Goal: Transaction & Acquisition: Purchase product/service

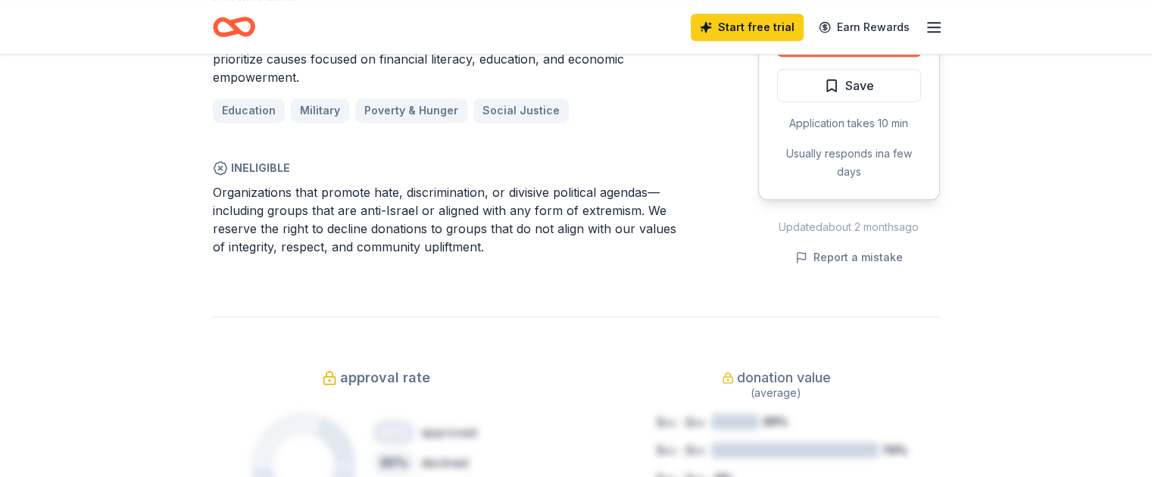
scroll to position [909, 0]
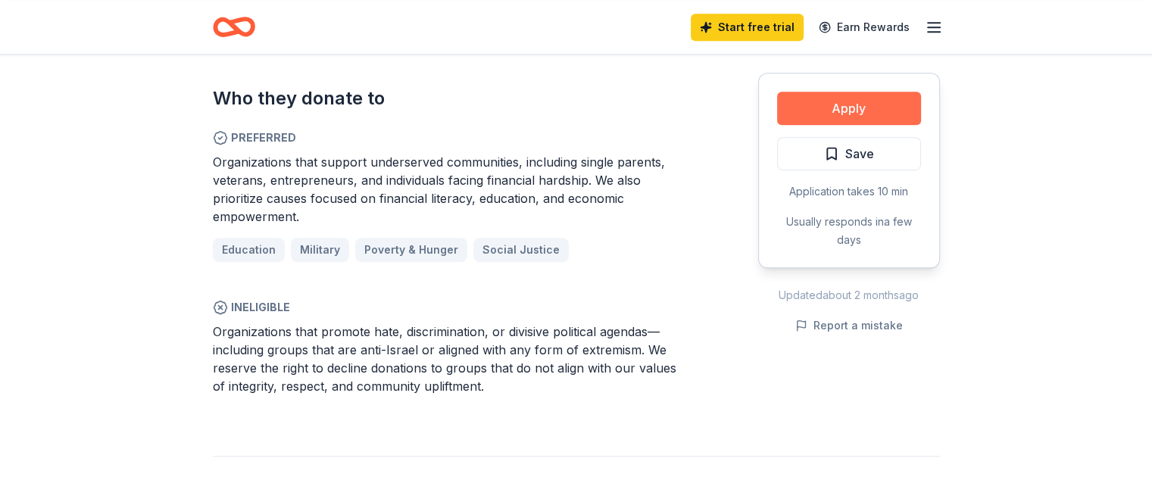
click at [808, 107] on button "Apply" at bounding box center [849, 108] width 144 height 33
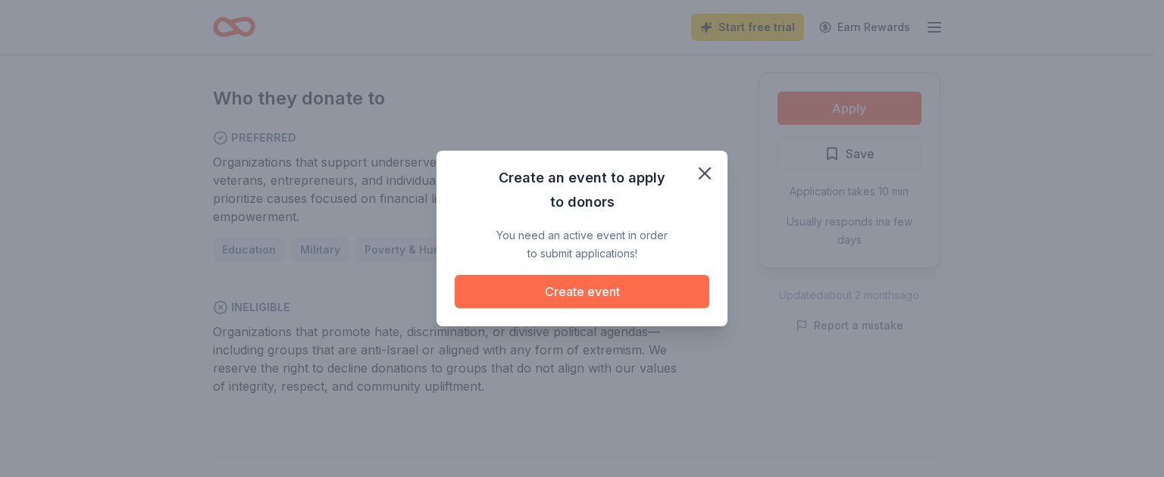
click at [611, 291] on button "Create event" at bounding box center [582, 291] width 255 height 33
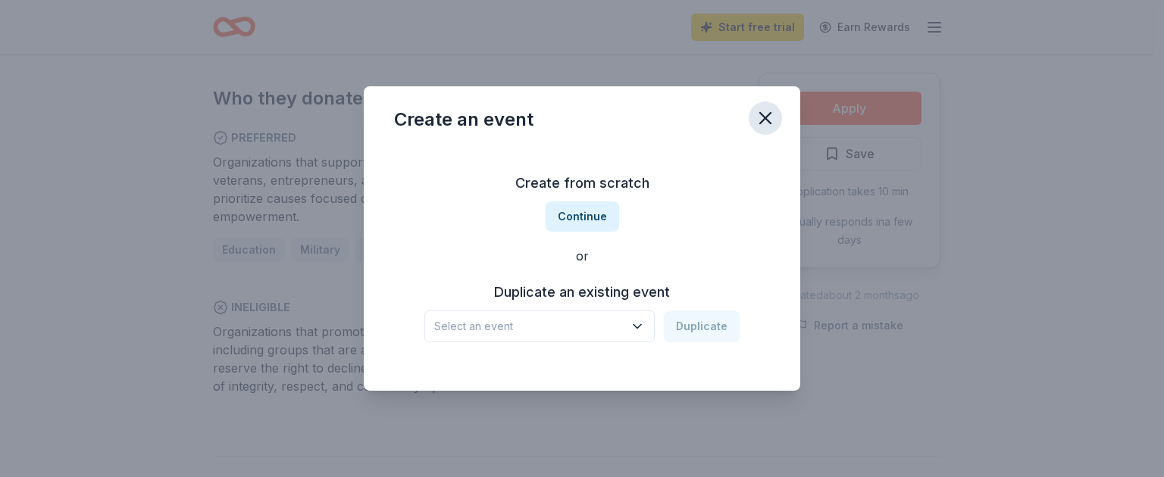
click at [762, 119] on icon "button" at bounding box center [765, 118] width 11 height 11
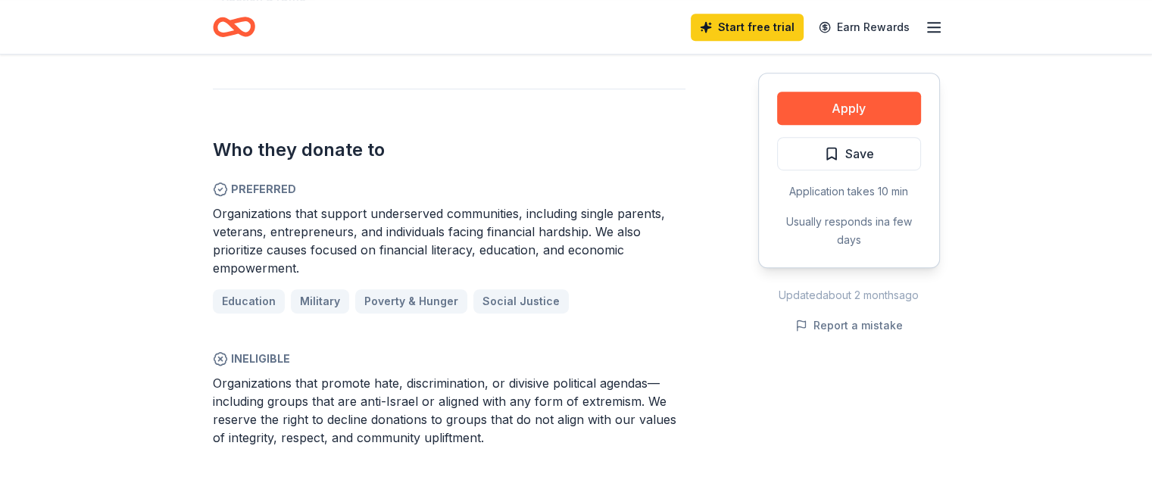
scroll to position [833, 0]
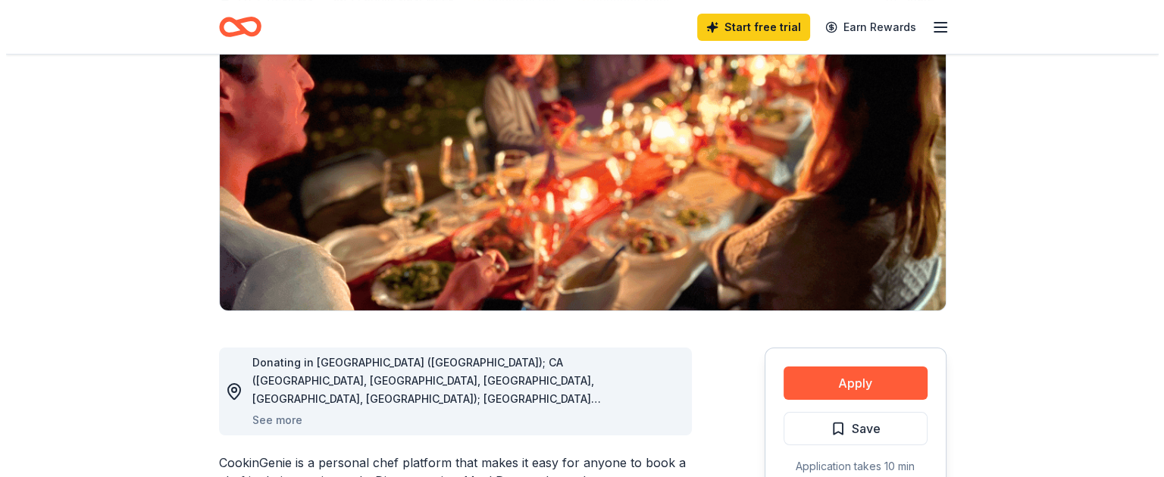
scroll to position [227, 0]
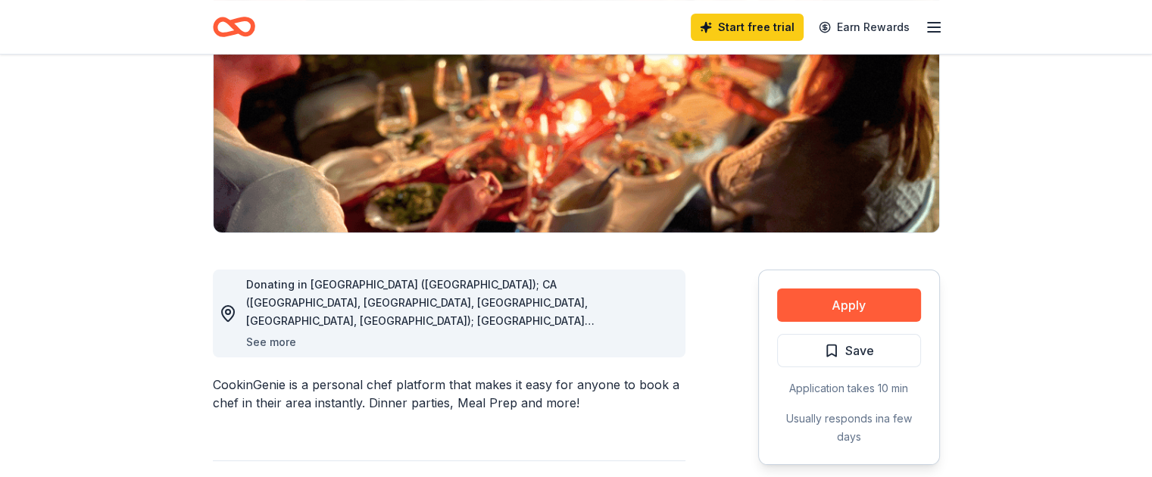
click at [249, 341] on button "See more" at bounding box center [271, 342] width 50 height 18
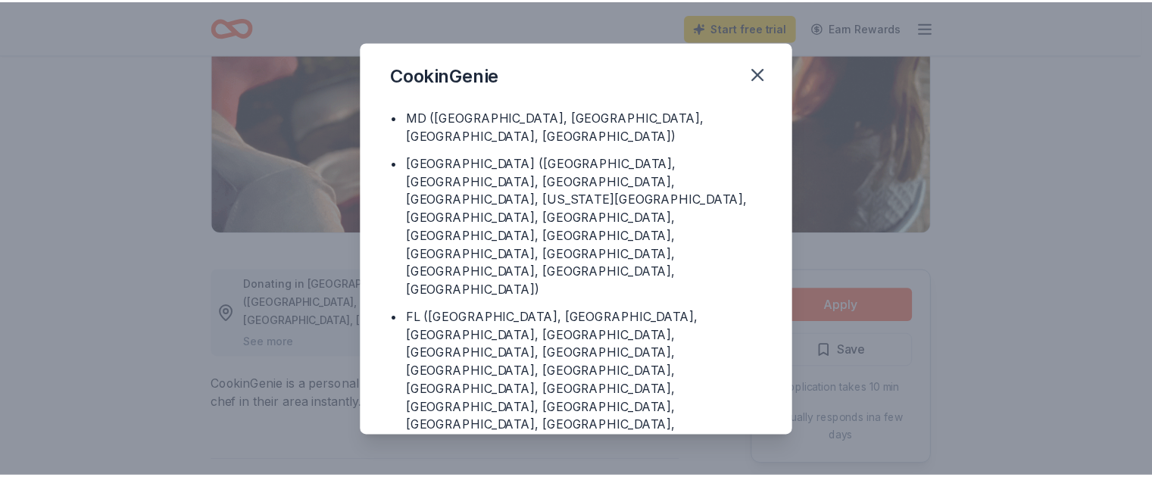
scroll to position [230, 0]
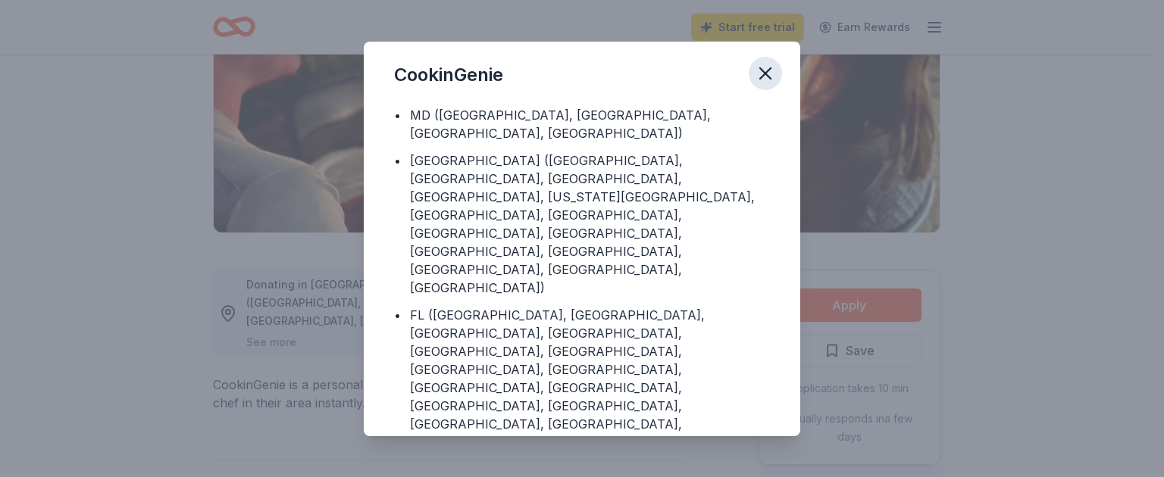
click at [767, 68] on icon "button" at bounding box center [765, 73] width 21 height 21
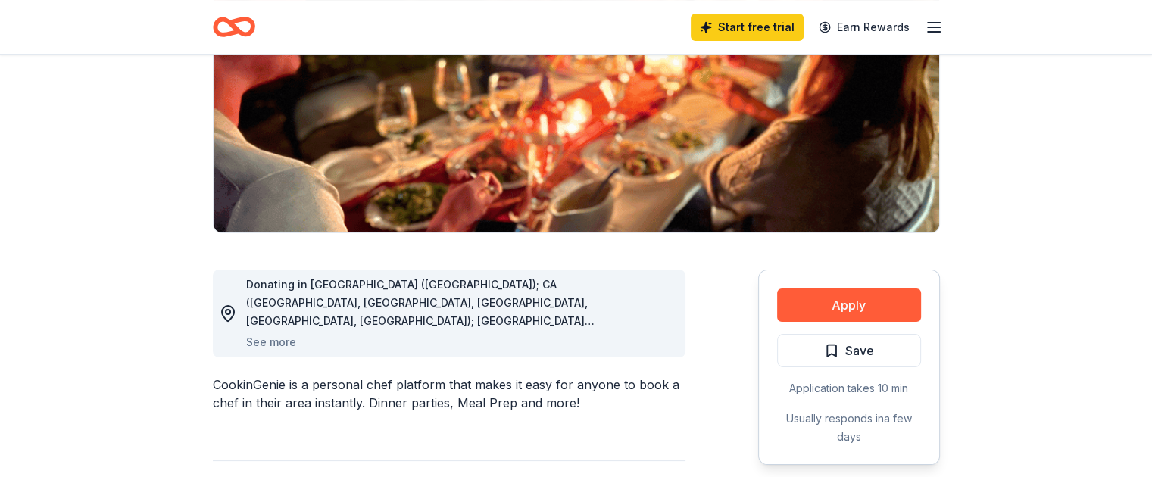
drag, startPoint x: 857, startPoint y: 303, endPoint x: 707, endPoint y: 292, distance: 150.4
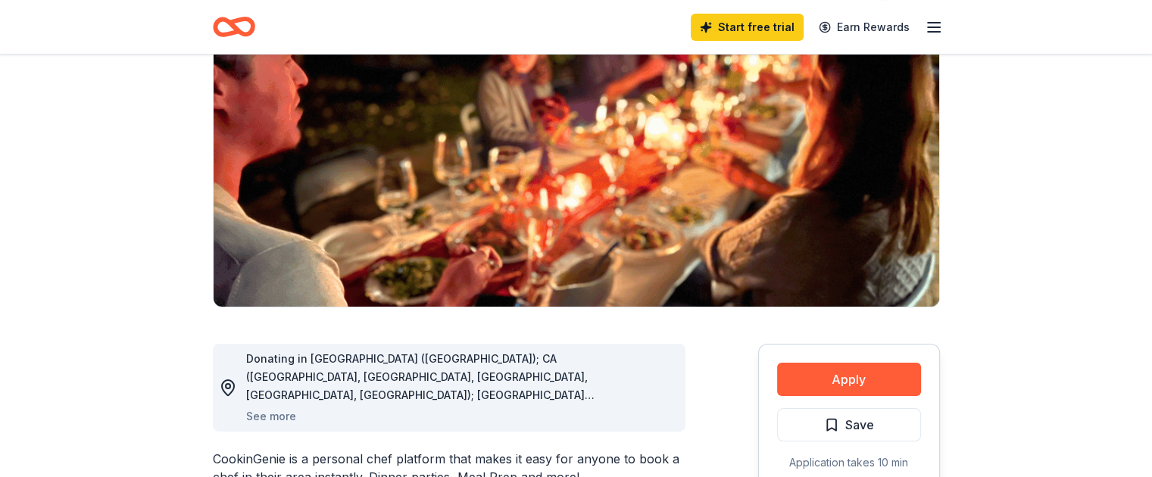
scroll to position [152, 0]
